Goal: Find specific page/section: Find specific page/section

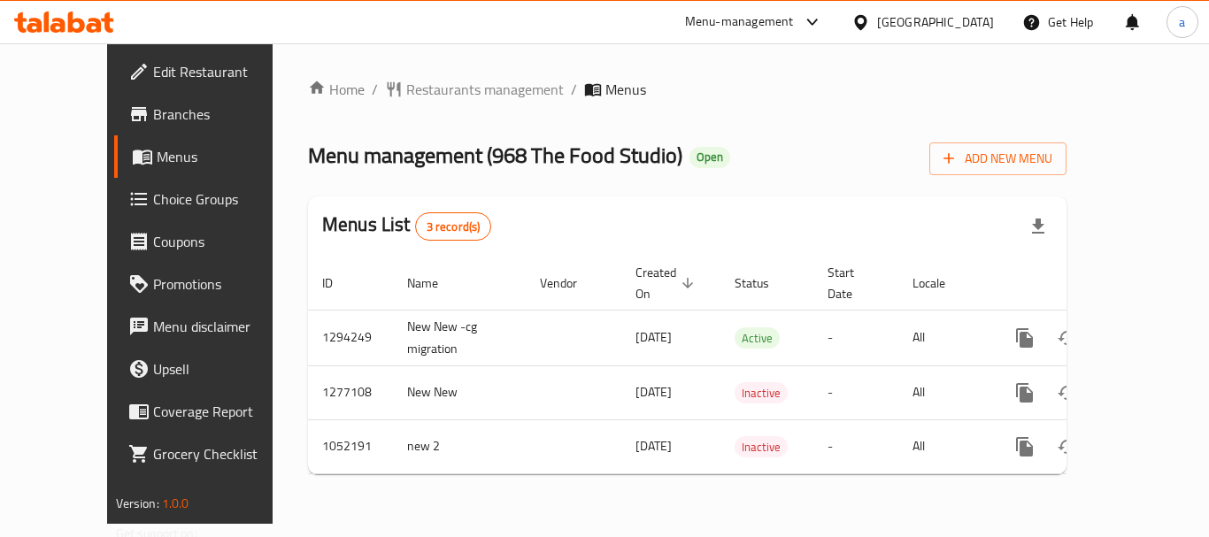
click at [408, 100] on div at bounding box center [604, 268] width 1209 height 537
click at [408, 100] on span "Restaurants management" at bounding box center [484, 89] width 157 height 21
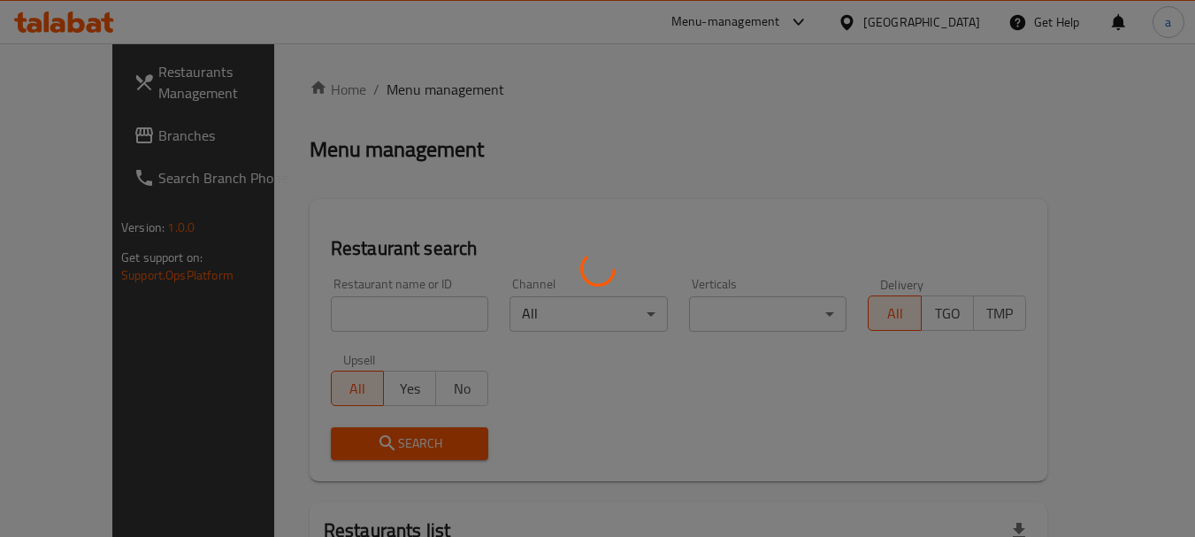
click at [408, 95] on div at bounding box center [597, 268] width 1195 height 537
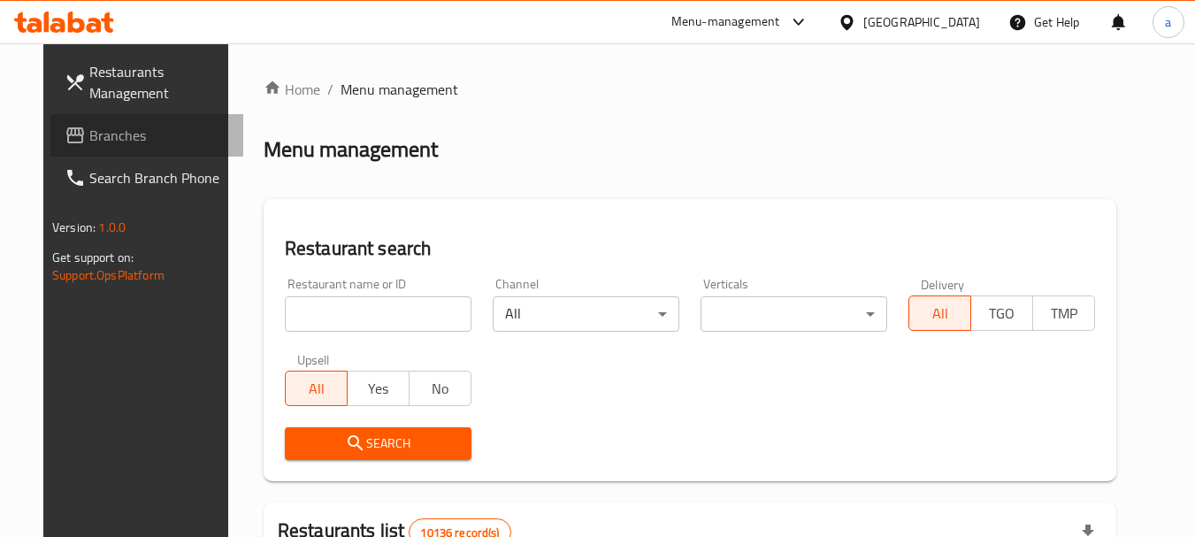
click at [89, 131] on span "Branches" at bounding box center [159, 135] width 140 height 21
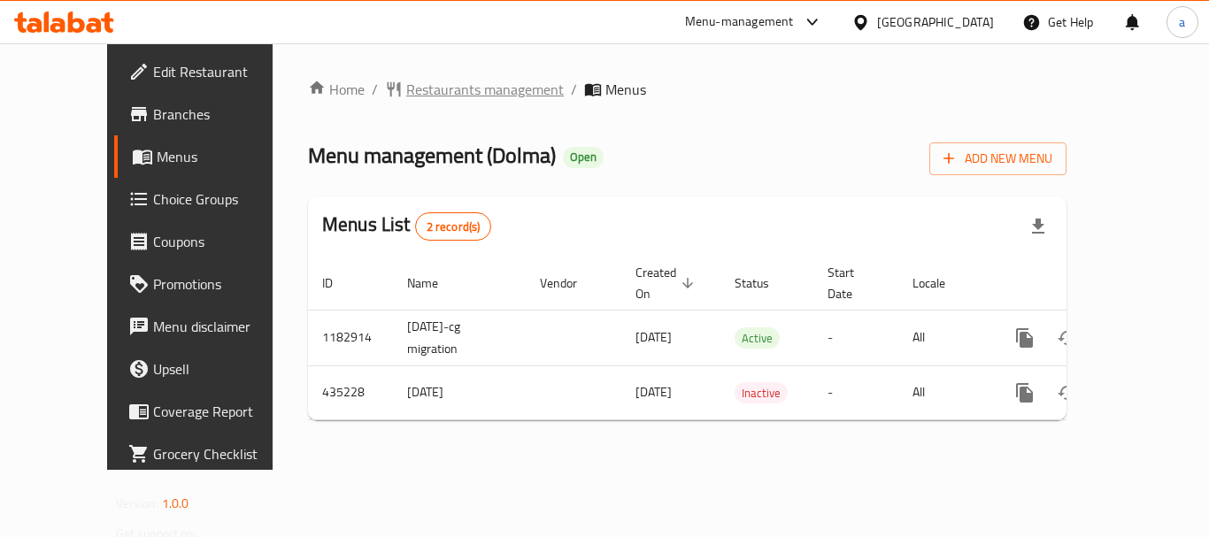
click at [453, 88] on span "Restaurants management" at bounding box center [484, 89] width 157 height 21
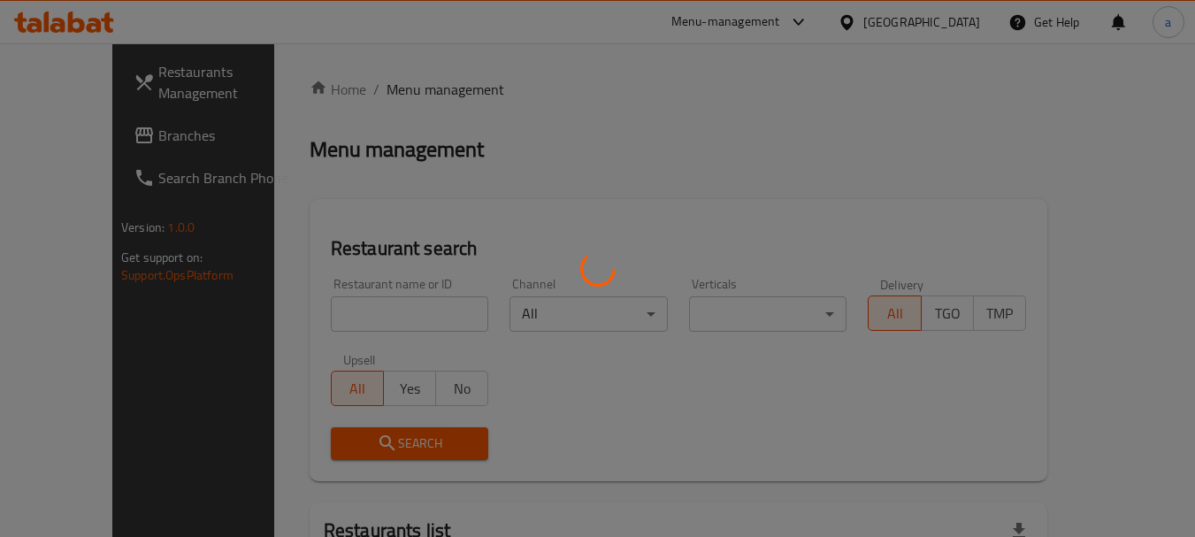
click at [387, 294] on div at bounding box center [597, 268] width 1195 height 537
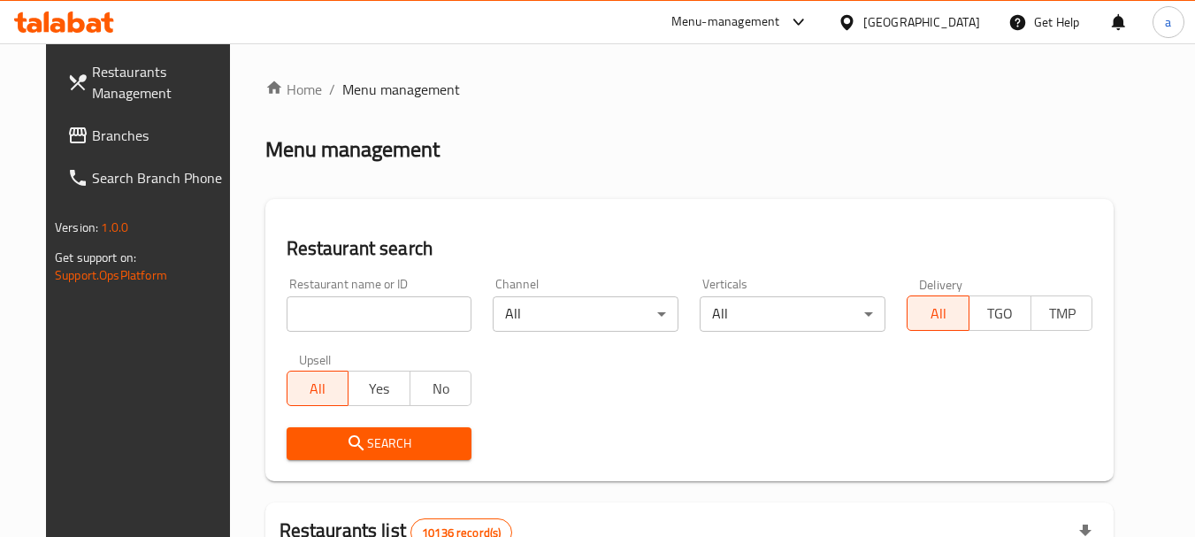
click at [368, 303] on input "search" at bounding box center [380, 313] width 186 height 35
paste input "632598"
type input "632598"
click at [365, 441] on span "Search" at bounding box center [379, 444] width 157 height 22
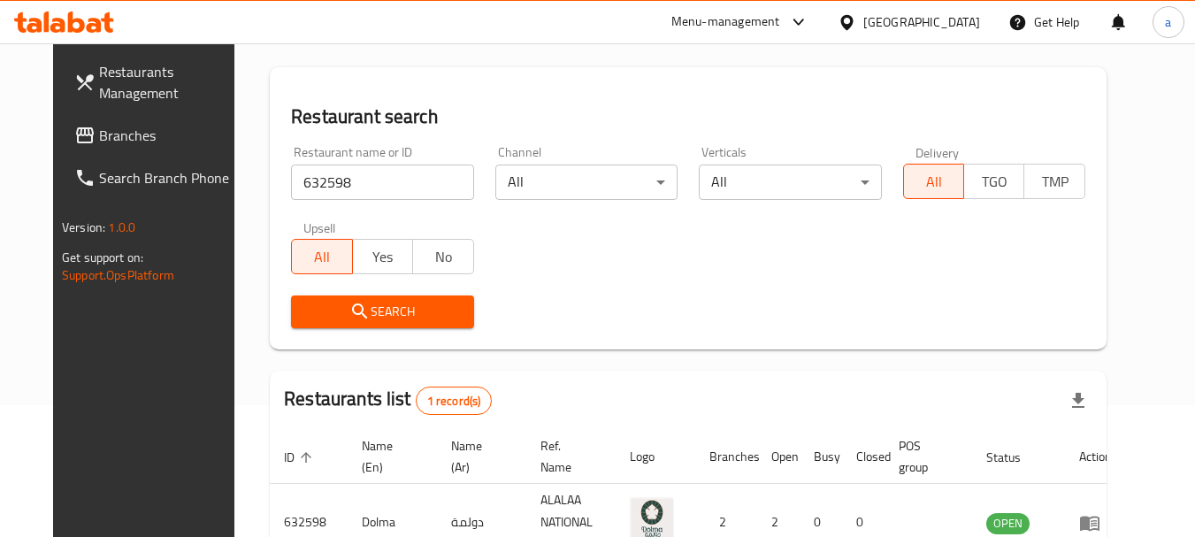
scroll to position [230, 0]
